Goal: Information Seeking & Learning: Learn about a topic

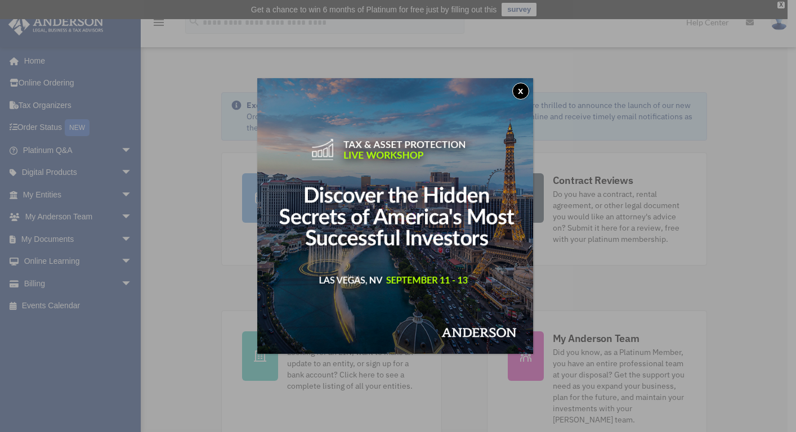
click at [526, 95] on button "x" at bounding box center [520, 91] width 17 height 17
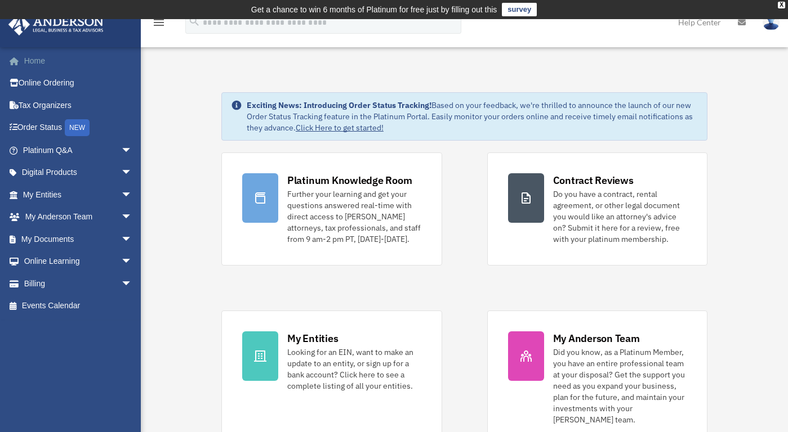
click at [35, 59] on link "Home" at bounding box center [78, 61] width 141 height 23
click at [44, 105] on link "Tax Organizers" at bounding box center [78, 105] width 141 height 23
click at [123, 151] on span "arrow_drop_down" at bounding box center [132, 150] width 23 height 23
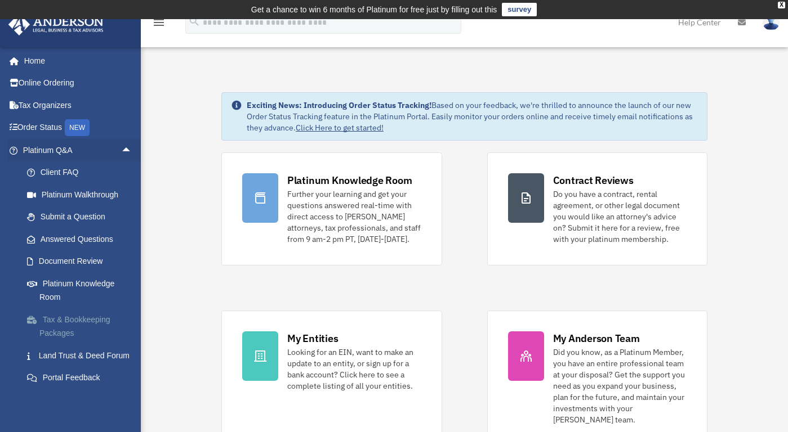
click at [62, 323] on link "Tax & Bookkeeping Packages" at bounding box center [82, 326] width 133 height 36
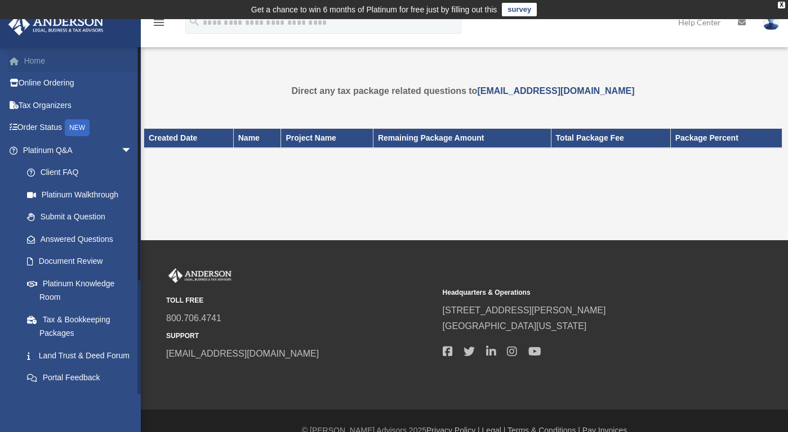
click at [35, 59] on link "Home" at bounding box center [78, 61] width 141 height 23
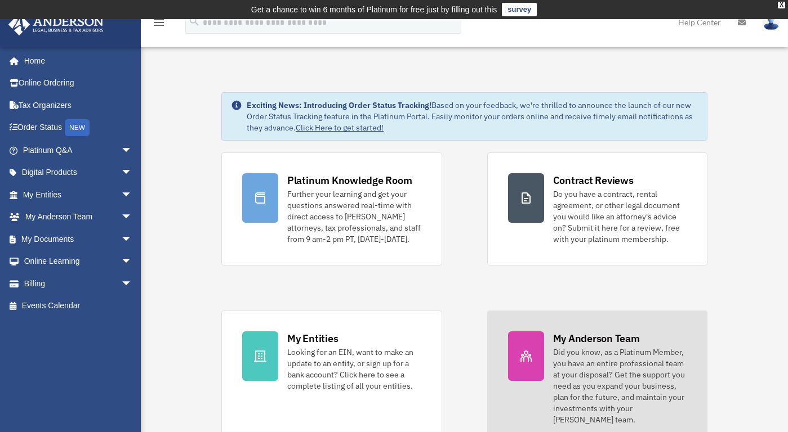
click at [523, 362] on icon at bounding box center [526, 357] width 14 height 14
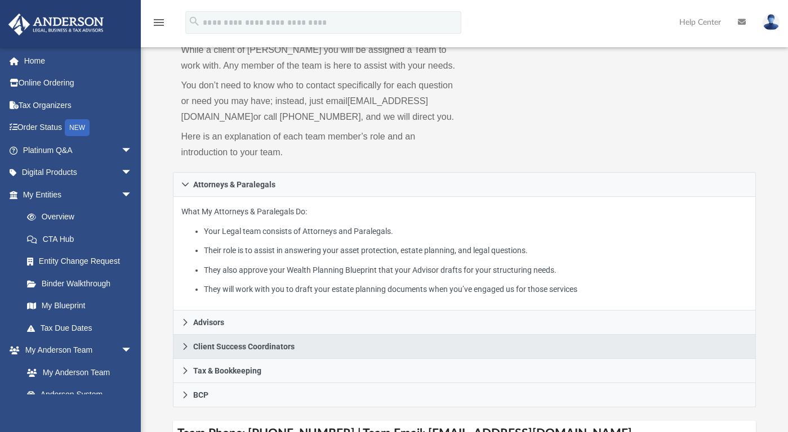
scroll to position [103, 0]
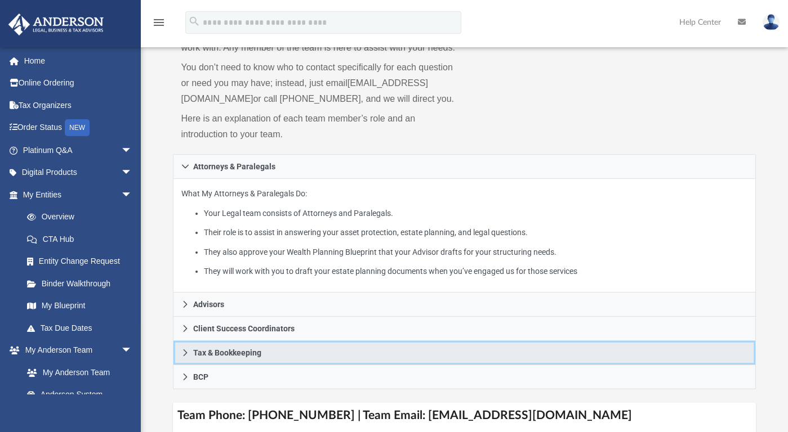
click at [184, 357] on icon at bounding box center [185, 353] width 8 height 8
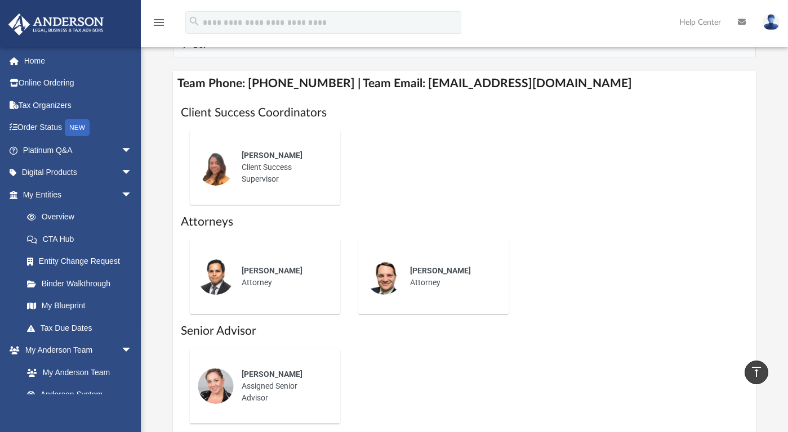
scroll to position [614, 0]
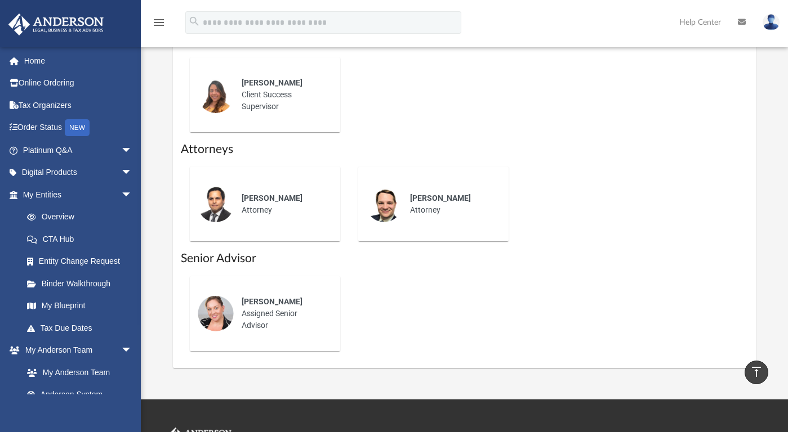
click at [263, 204] on div "Phil Barr" at bounding box center [282, 199] width 83 height 12
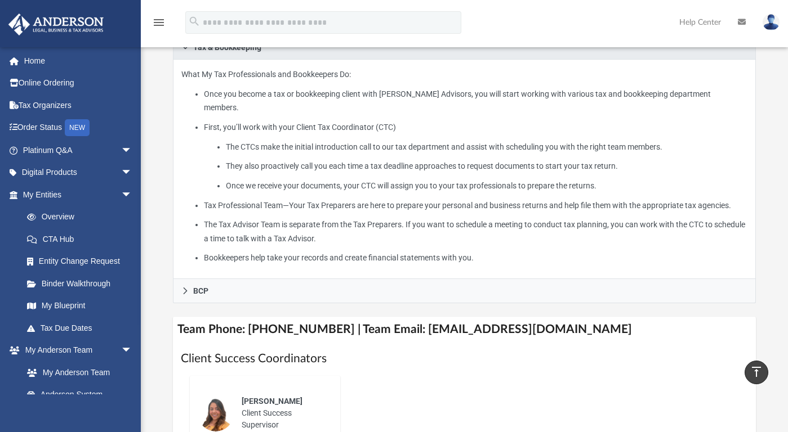
scroll to position [70, 0]
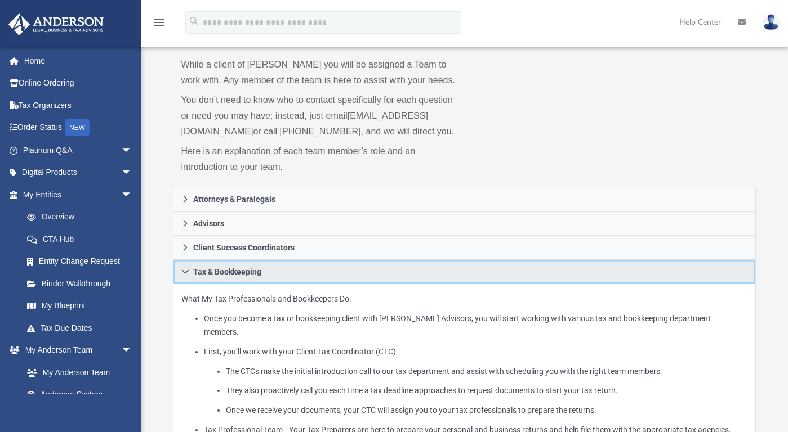
click at [182, 276] on icon at bounding box center [185, 272] width 8 height 8
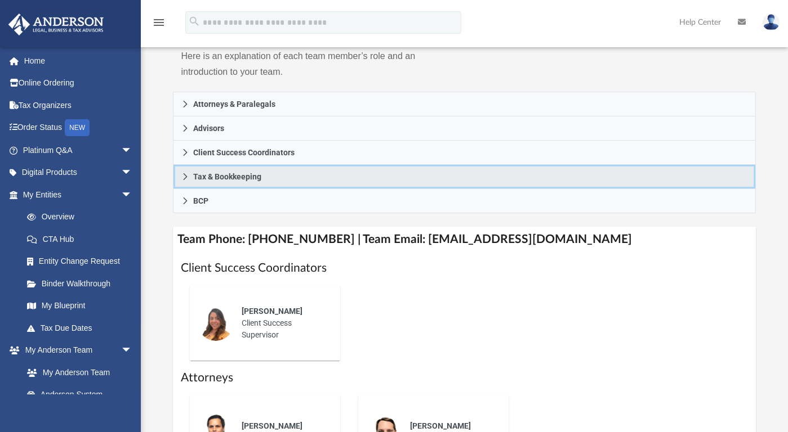
scroll to position [216, 0]
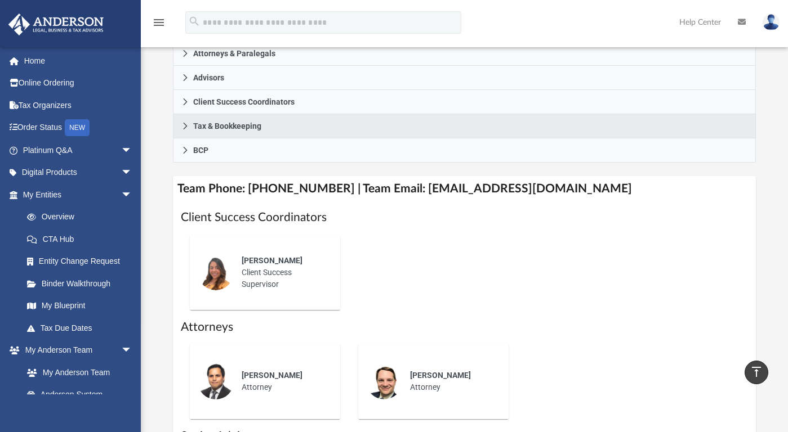
click at [268, 289] on div "Alex Gomez Client Success Supervisor" at bounding box center [283, 272] width 99 height 51
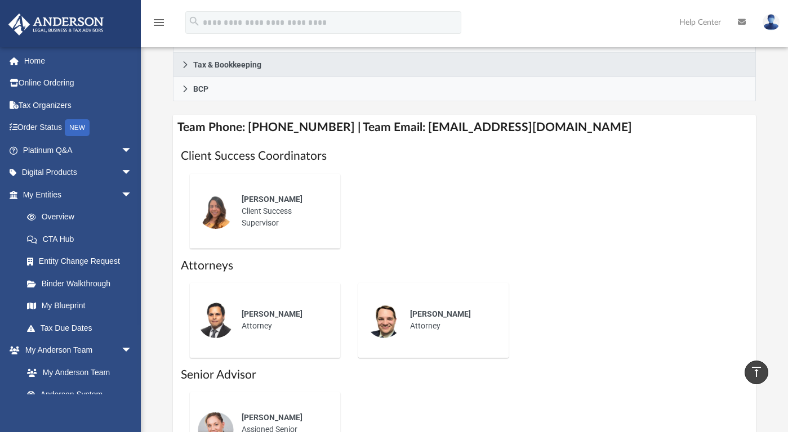
scroll to position [281, 0]
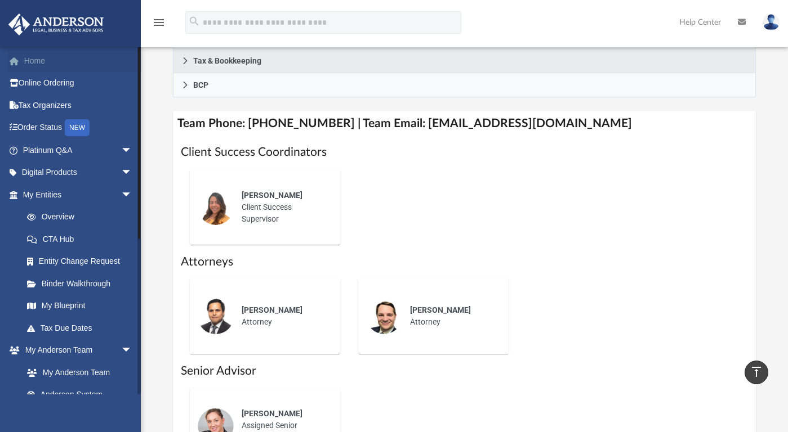
click at [36, 68] on link "Home" at bounding box center [78, 61] width 141 height 23
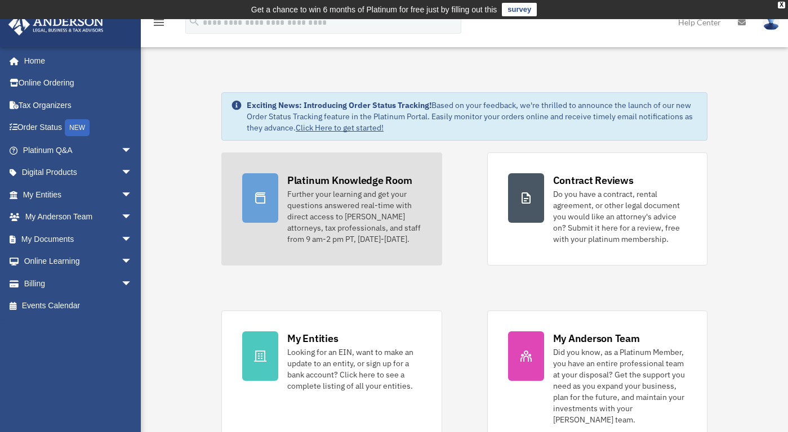
click at [346, 211] on div "Further your learning and get your questions answered real-time with direct acc…" at bounding box center [354, 217] width 134 height 56
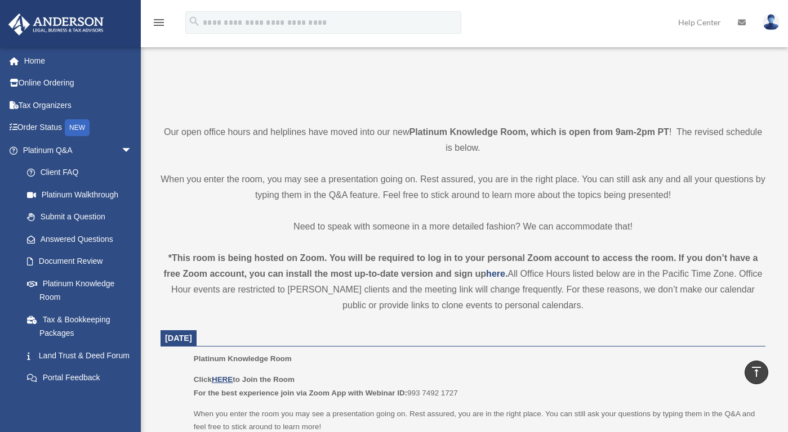
scroll to position [289, 0]
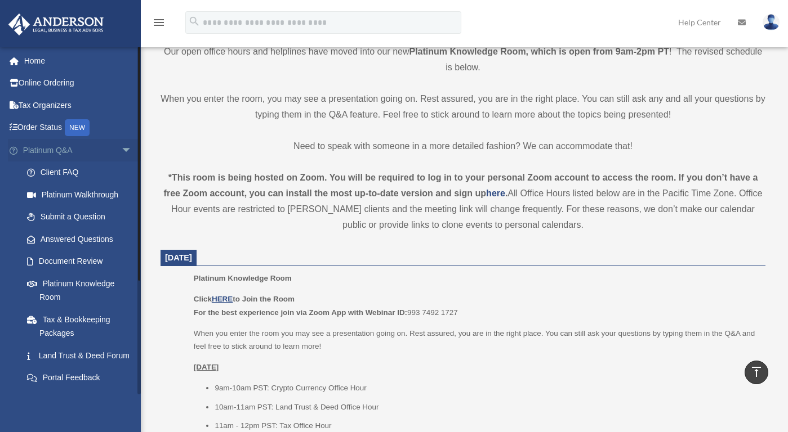
click at [121, 150] on span "arrow_drop_down" at bounding box center [132, 150] width 23 height 23
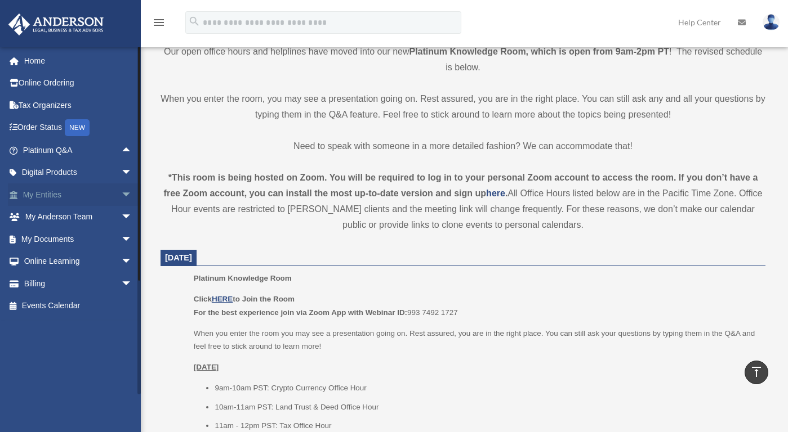
click at [53, 190] on link "My Entities arrow_drop_down" at bounding box center [78, 195] width 141 height 23
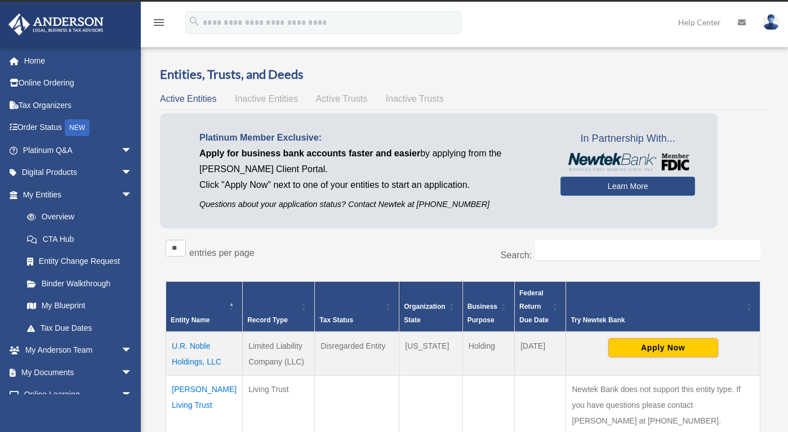
scroll to position [93, 0]
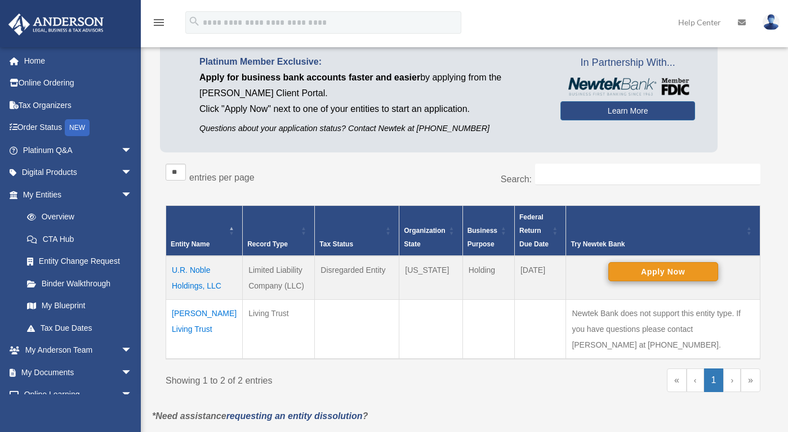
click at [652, 273] on button "Apply Now" at bounding box center [663, 271] width 110 height 19
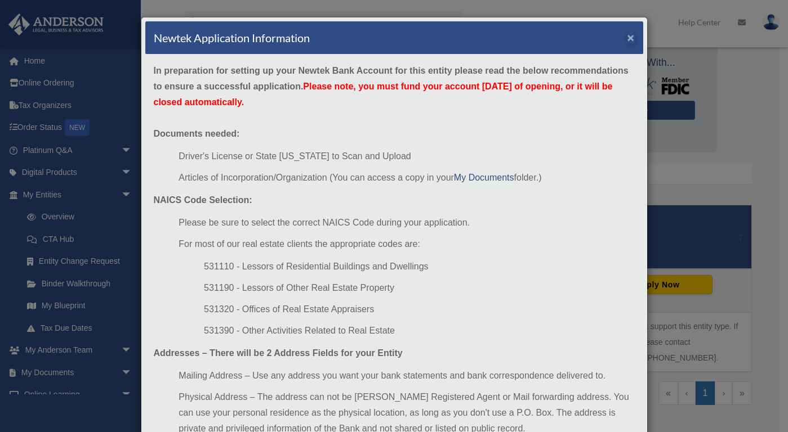
click at [628, 41] on button "×" at bounding box center [630, 38] width 7 height 12
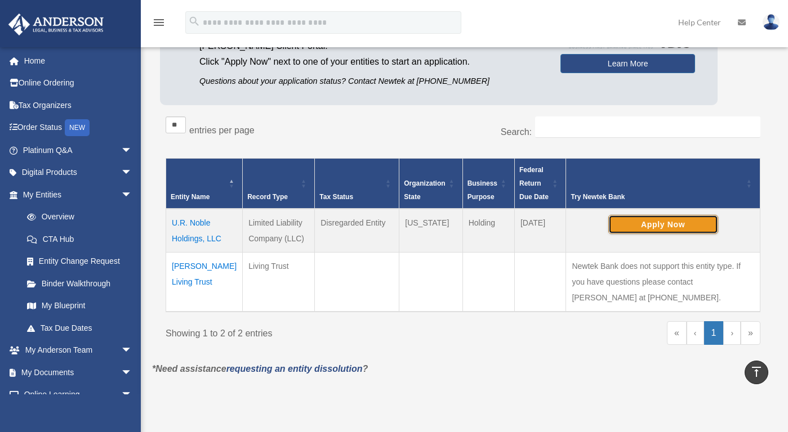
scroll to position [34, 0]
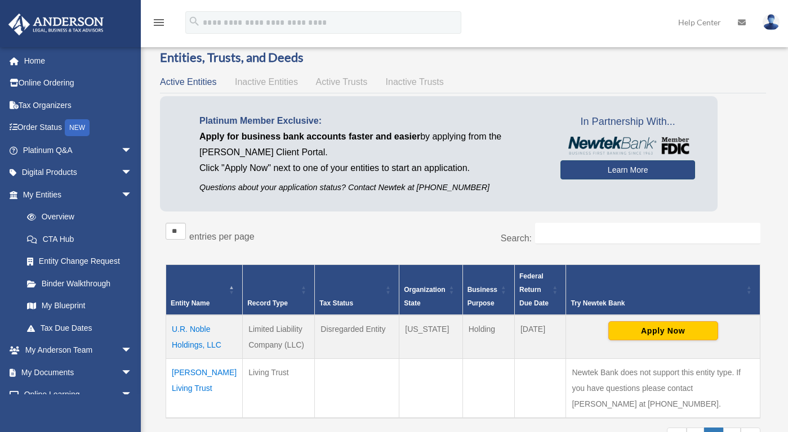
click at [650, 171] on link "Learn More" at bounding box center [627, 169] width 135 height 19
